Goal: Task Accomplishment & Management: Use online tool/utility

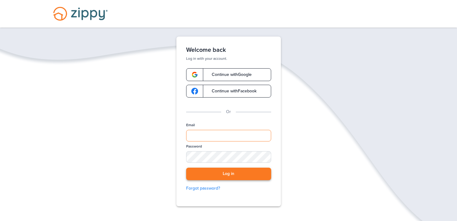
type input "**********"
click at [223, 174] on button "Log in" at bounding box center [228, 174] width 85 height 12
